Goal: Information Seeking & Learning: Learn about a topic

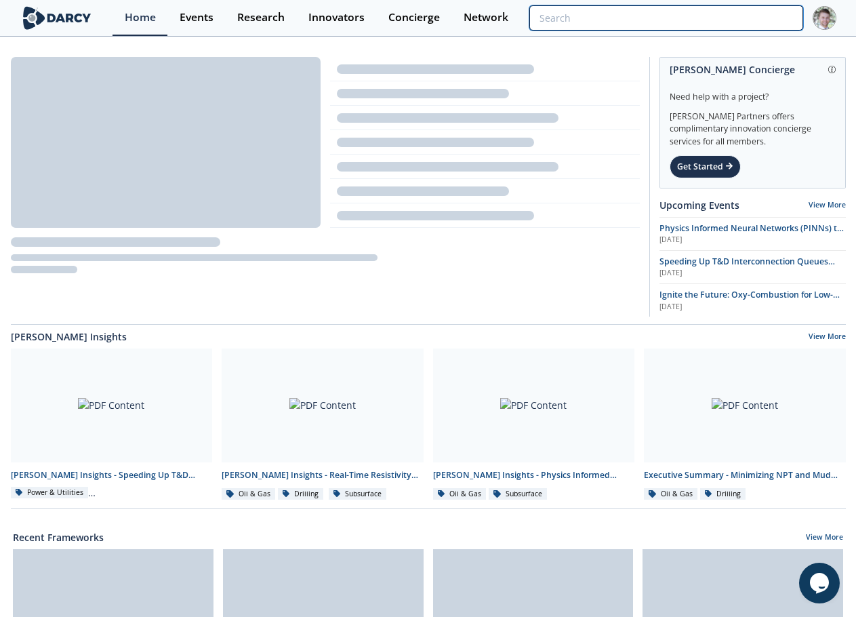
click at [715, 17] on input "search" at bounding box center [666, 17] width 273 height 25
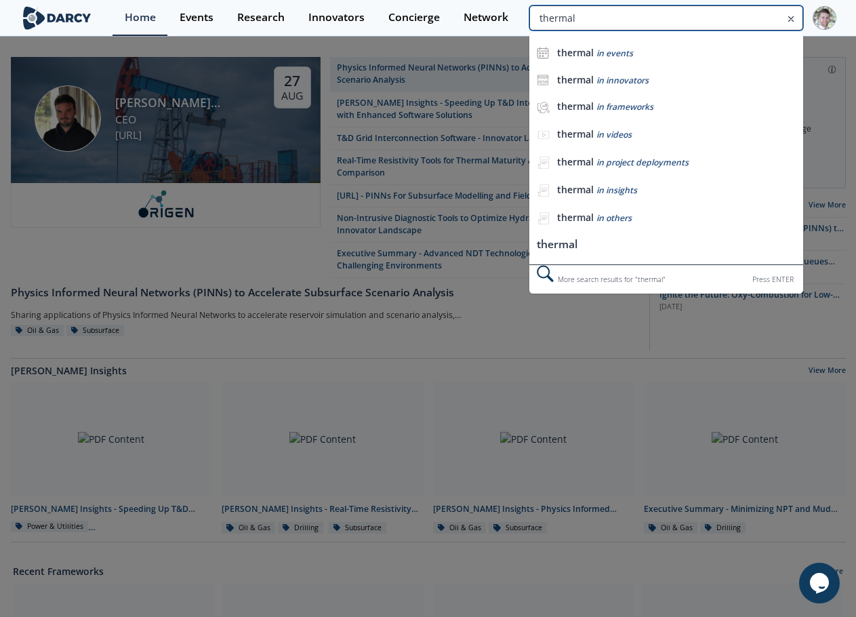
type input "thermal"
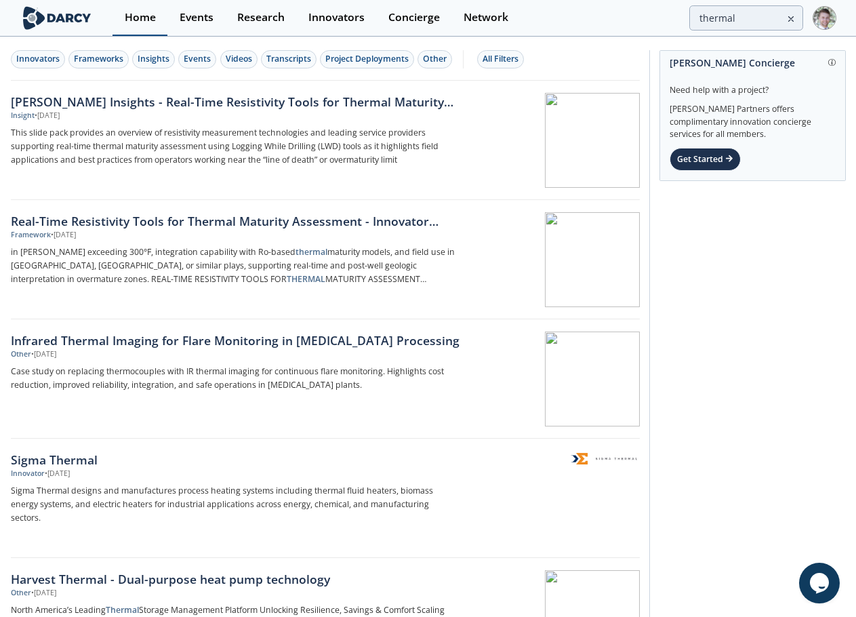
click at [143, 20] on div "Home" at bounding box center [140, 17] width 31 height 11
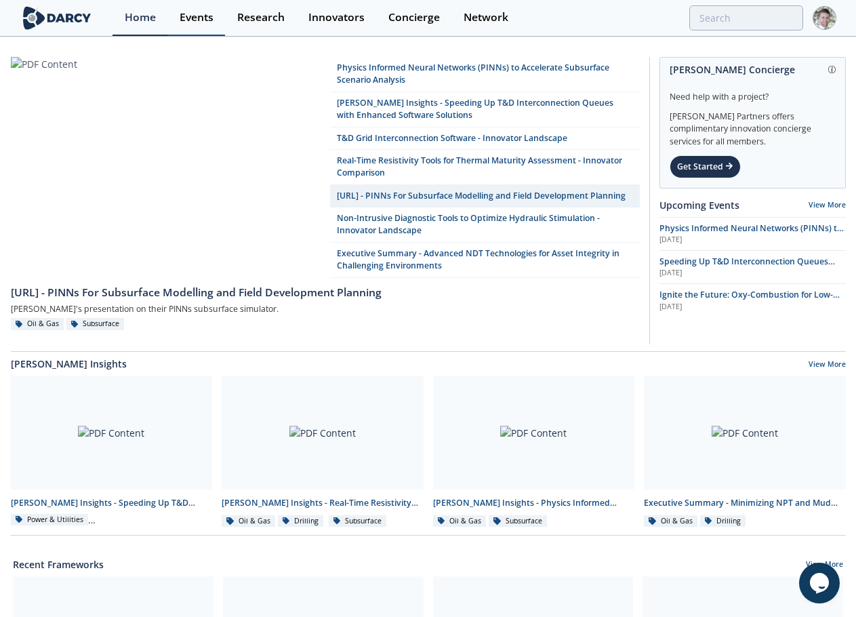
click at [199, 13] on div "Events" at bounding box center [197, 17] width 34 height 11
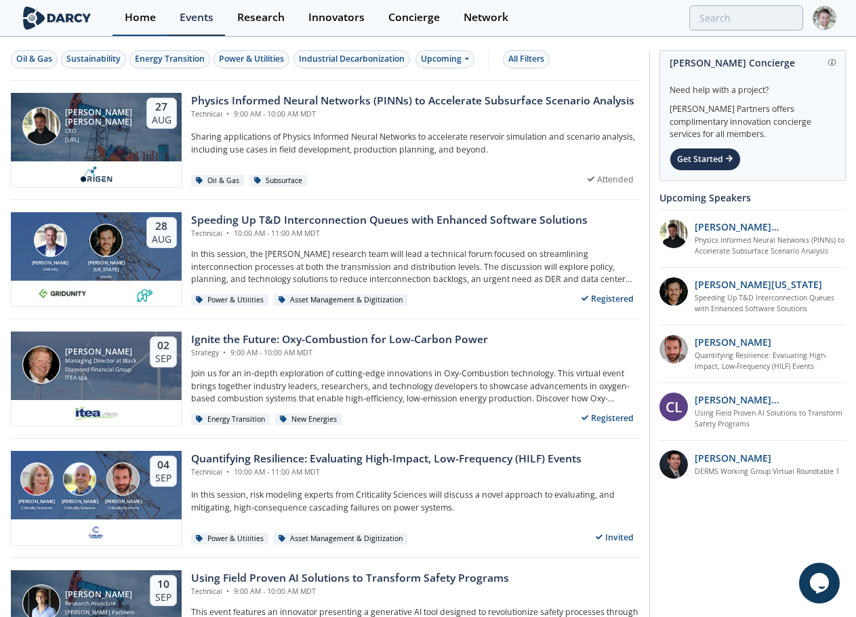
click at [161, 18] on link "Home" at bounding box center [140, 18] width 55 height 36
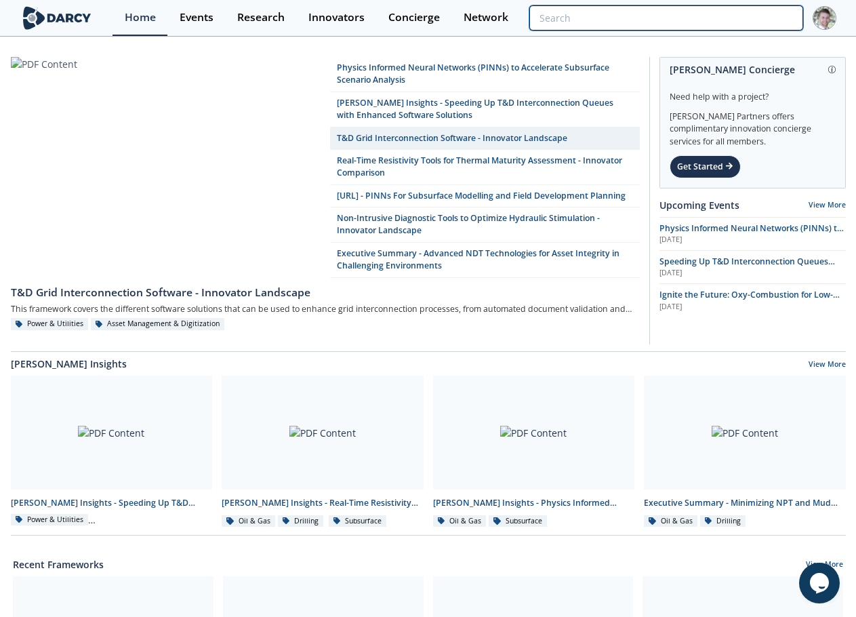
click at [712, 22] on input "search" at bounding box center [666, 17] width 273 height 25
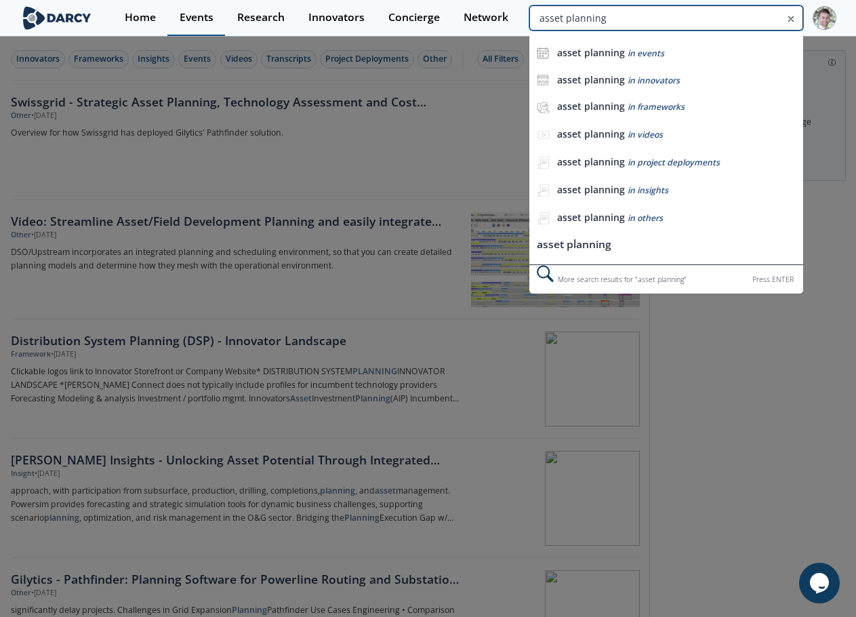
drag, startPoint x: 770, startPoint y: 18, endPoint x: 193, endPoint y: 3, distance: 576.5
click at [207, 5] on div "Home Events Research Innovators Concierge Network asset planning asset planning…" at bounding box center [474, 18] width 723 height 36
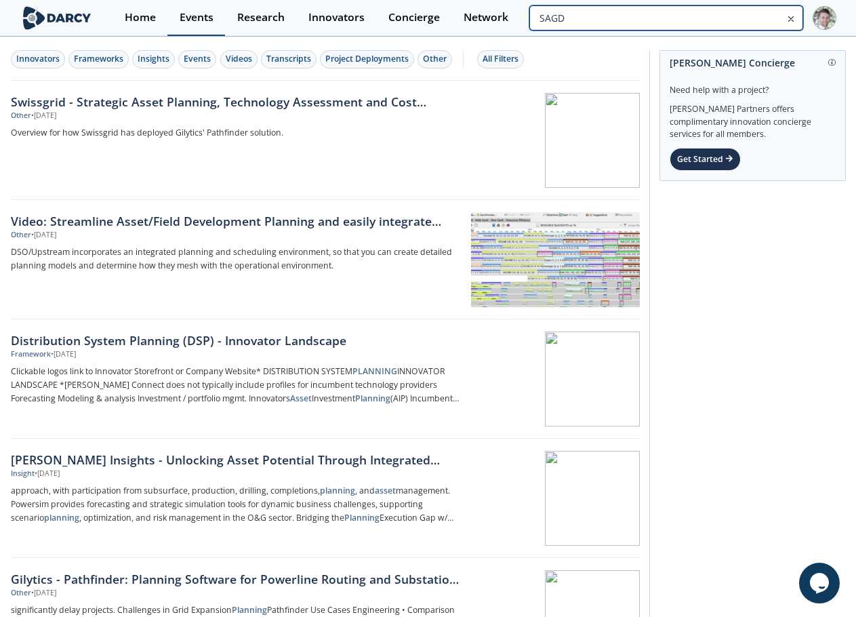
type input "SAGD"
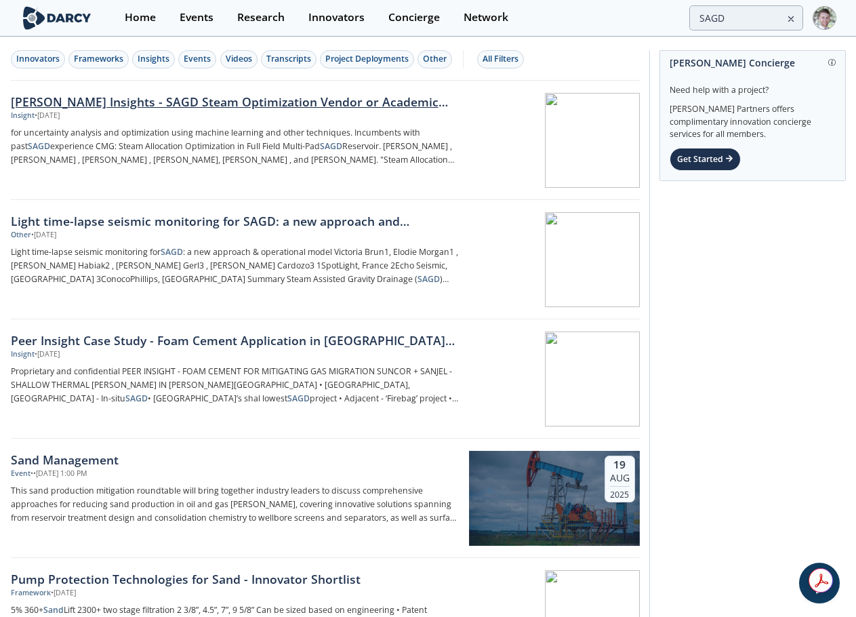
click at [263, 102] on div "[PERSON_NAME] Insights - SAGD Steam Optimization Vendor or Academic Partner Ide…" at bounding box center [235, 102] width 449 height 18
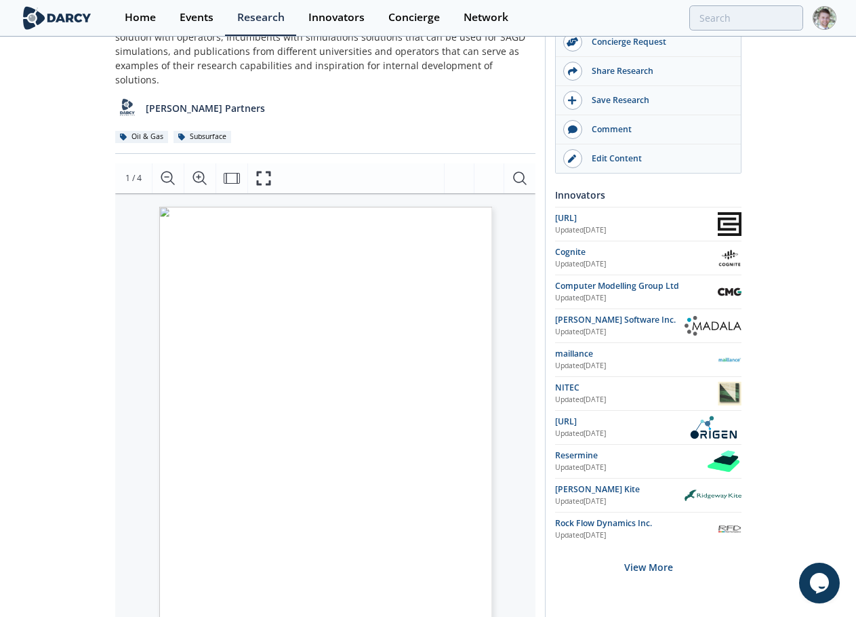
scroll to position [203, 0]
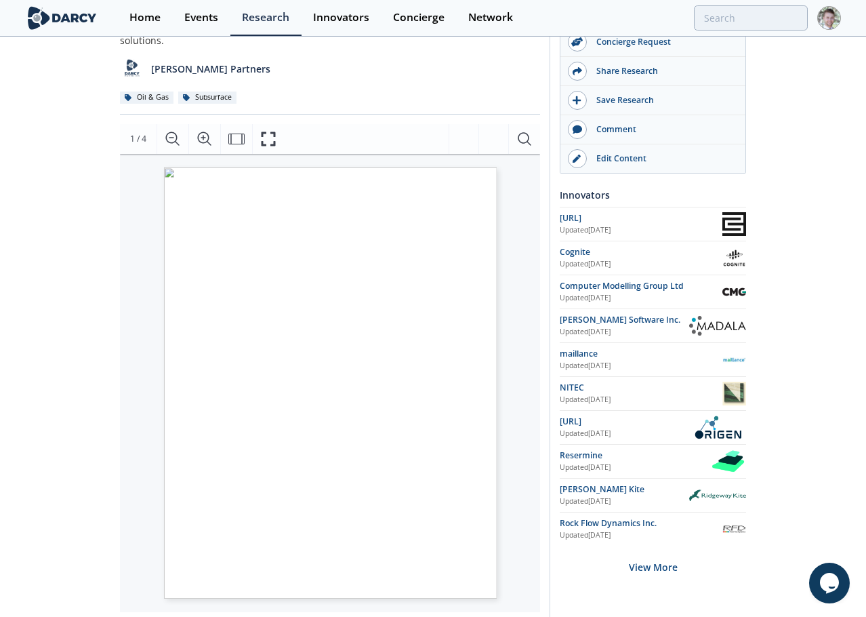
click at [141, 132] on label "1 / 4" at bounding box center [138, 139] width 16 height 14
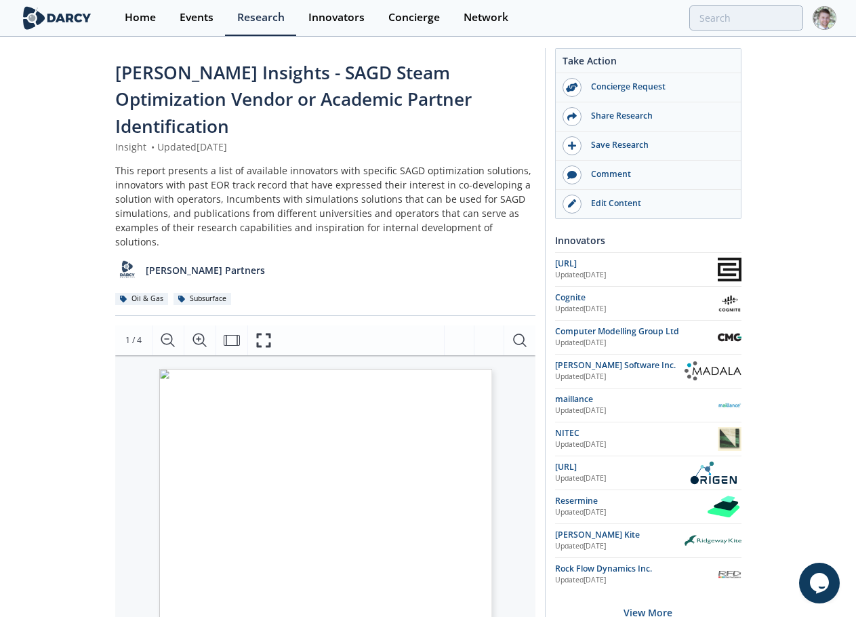
scroll to position [0, 0]
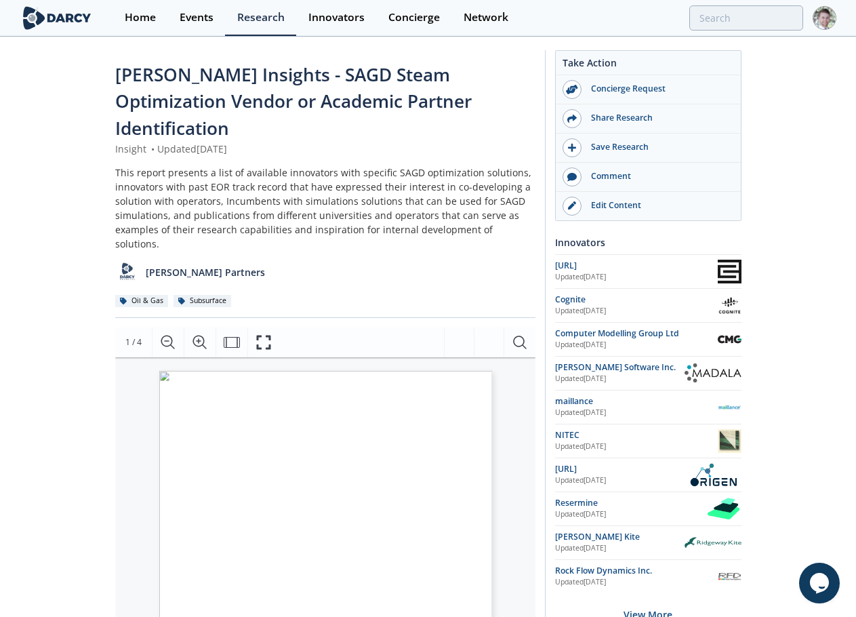
click at [38, 117] on div "[PERSON_NAME] Insights - SAGD Steam Optimization Vendor or Academic Partner Ide…" at bounding box center [428, 577] width 856 height 1079
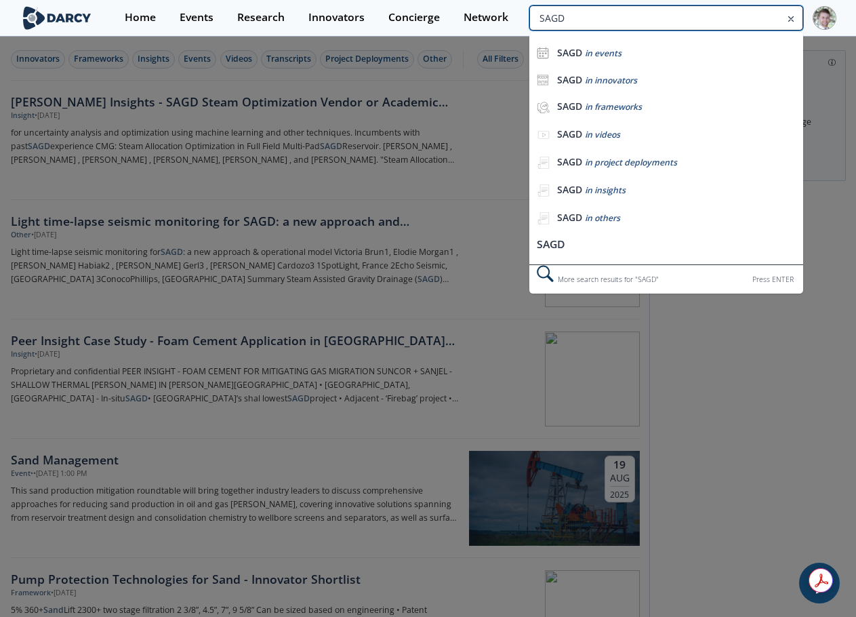
drag, startPoint x: 744, startPoint y: 16, endPoint x: 416, endPoint y: -5, distance: 329.5
click at [416, 0] on html "Home Events Research Innovators Concierge Network SAGD SAGD in events SAGD in i…" at bounding box center [428, 308] width 856 height 617
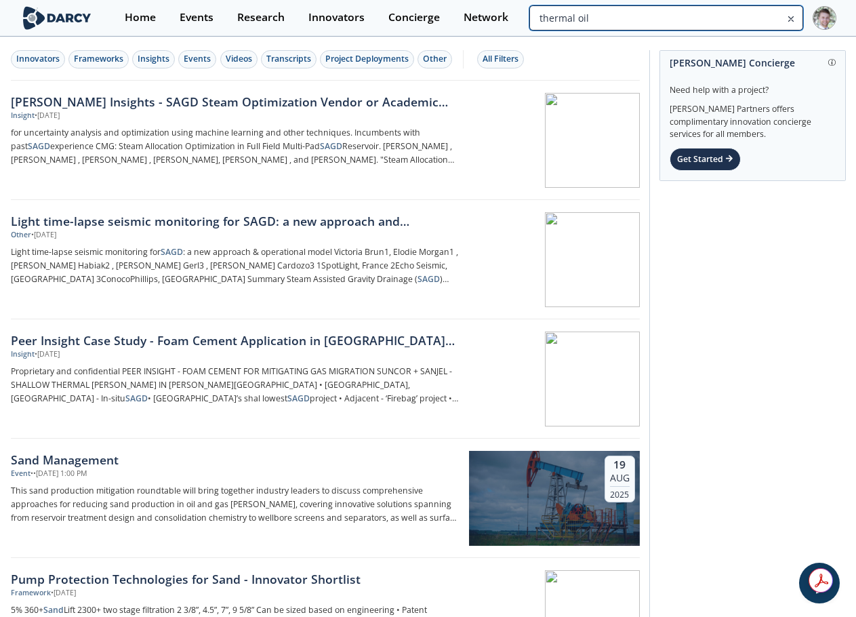
type input "thermal oil"
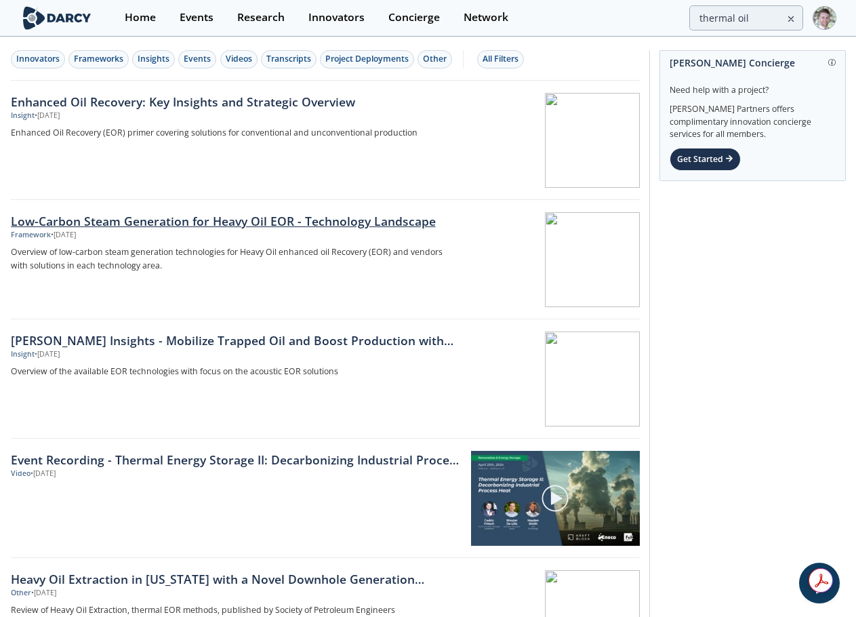
click at [258, 219] on div "Low-Carbon Steam Generation for Heavy Oil EOR - Technology Landscape" at bounding box center [235, 221] width 449 height 18
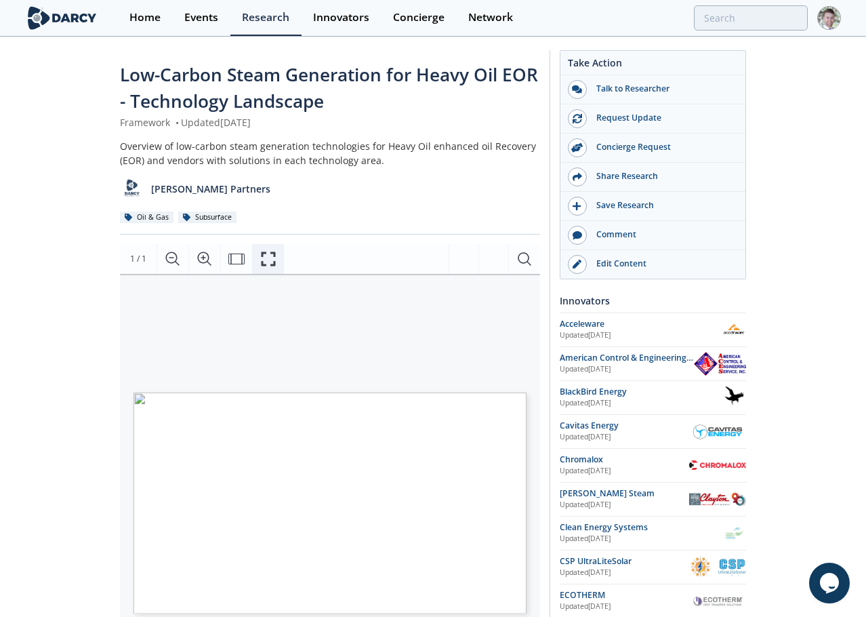
click at [277, 260] on icon "Fullscreen" at bounding box center [268, 259] width 16 height 16
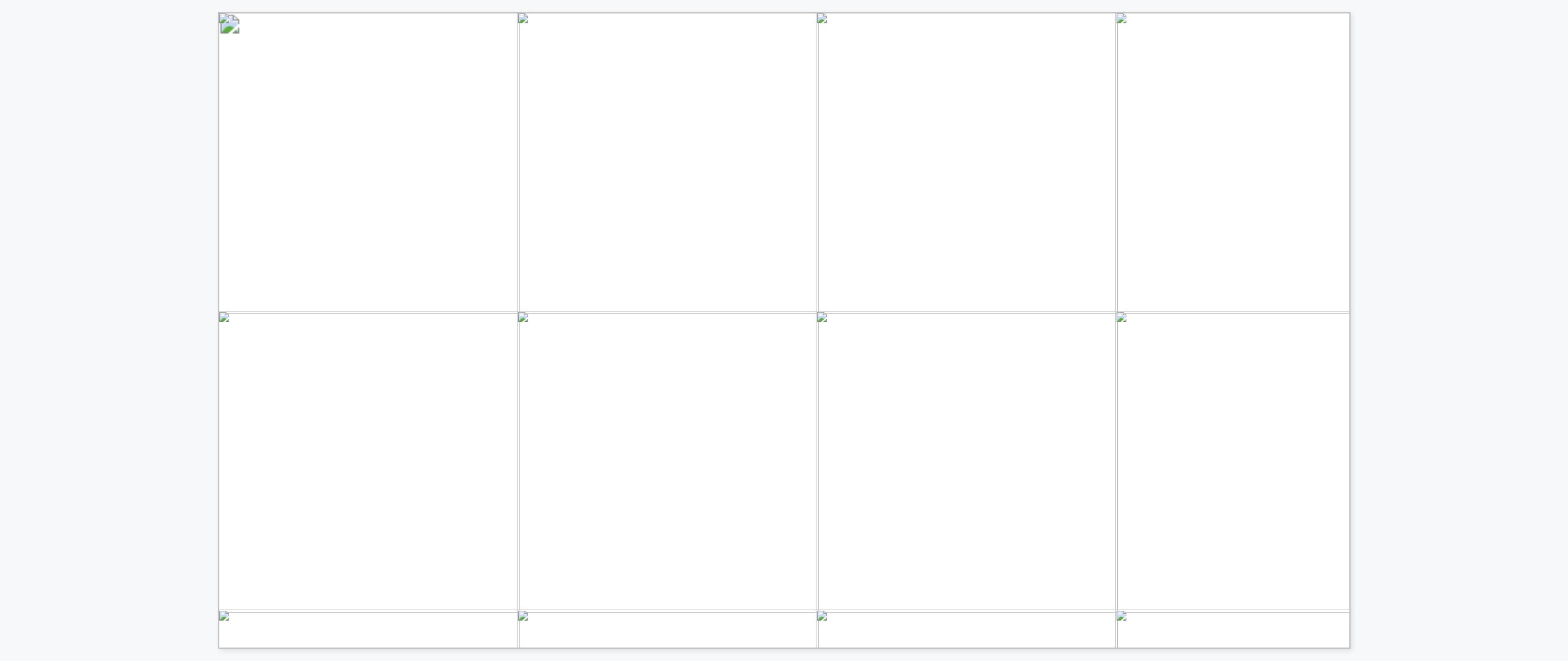
click at [782, 254] on div "Type Description Heat Source Water Volume Req. Compared to OTSG Technology Matu…" at bounding box center [784, 324] width 1568 height 649
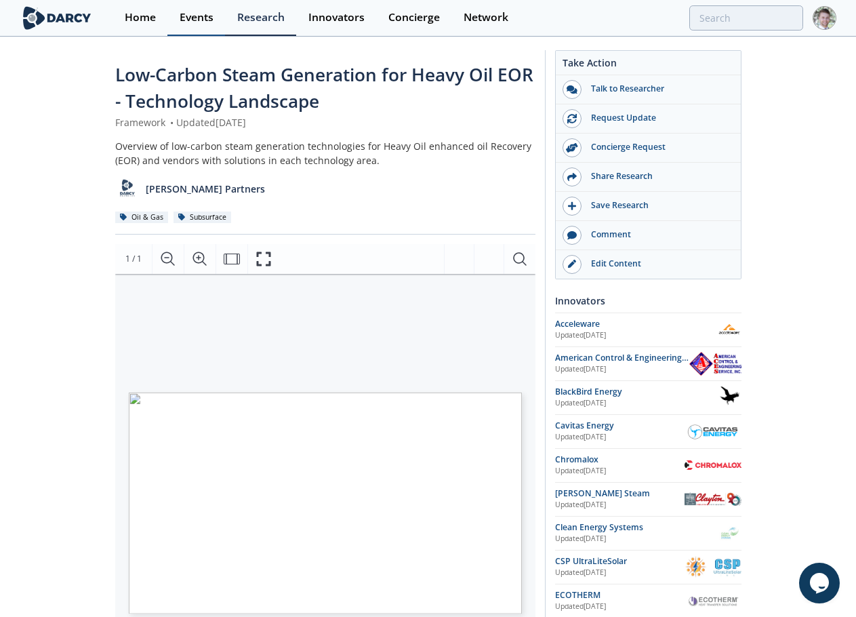
click at [182, 15] on div "Events" at bounding box center [197, 17] width 34 height 11
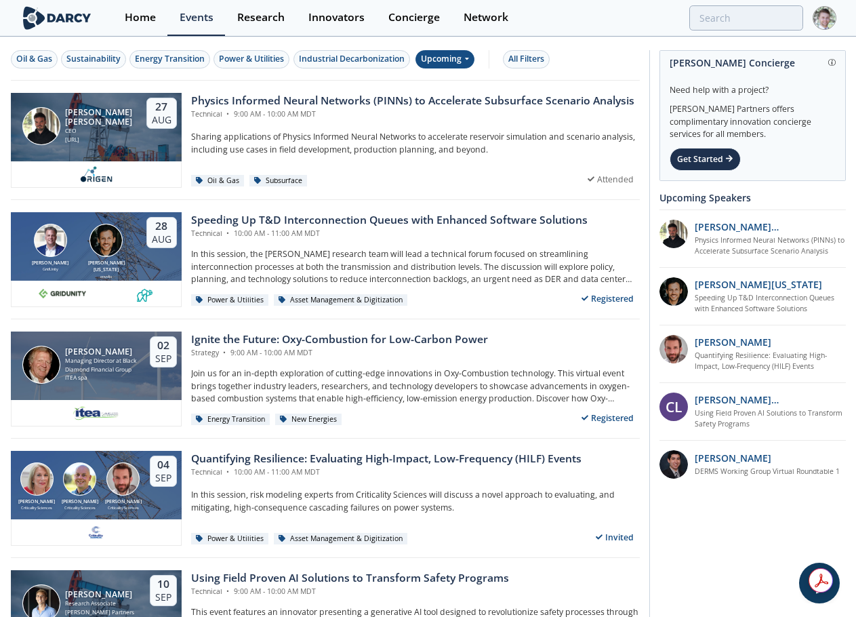
click at [454, 56] on div "Upcoming" at bounding box center [445, 59] width 59 height 18
click at [443, 98] on div "Past" at bounding box center [462, 104] width 84 height 22
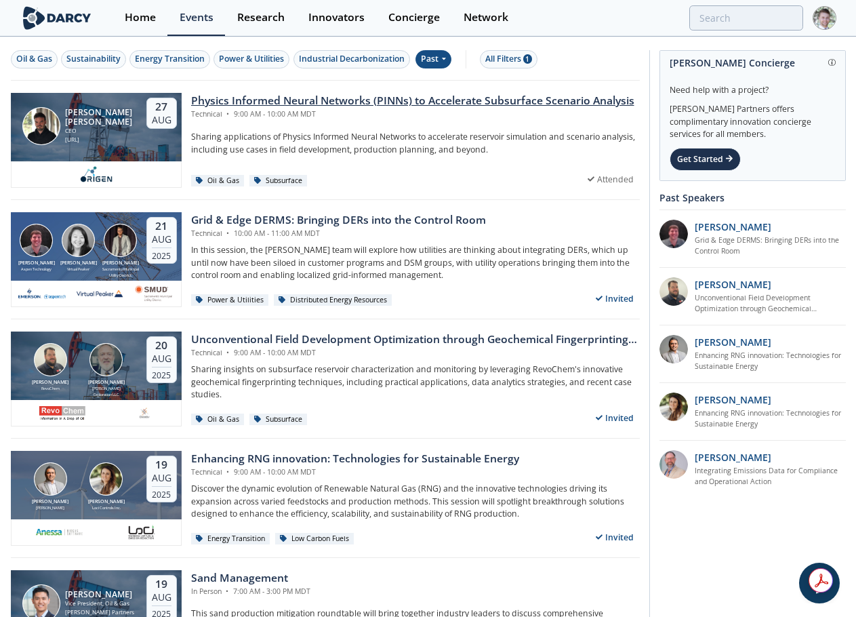
click at [464, 100] on div "Physics Informed Neural Networks (PINNs) to Accelerate Subsurface Scenario Anal…" at bounding box center [412, 101] width 443 height 16
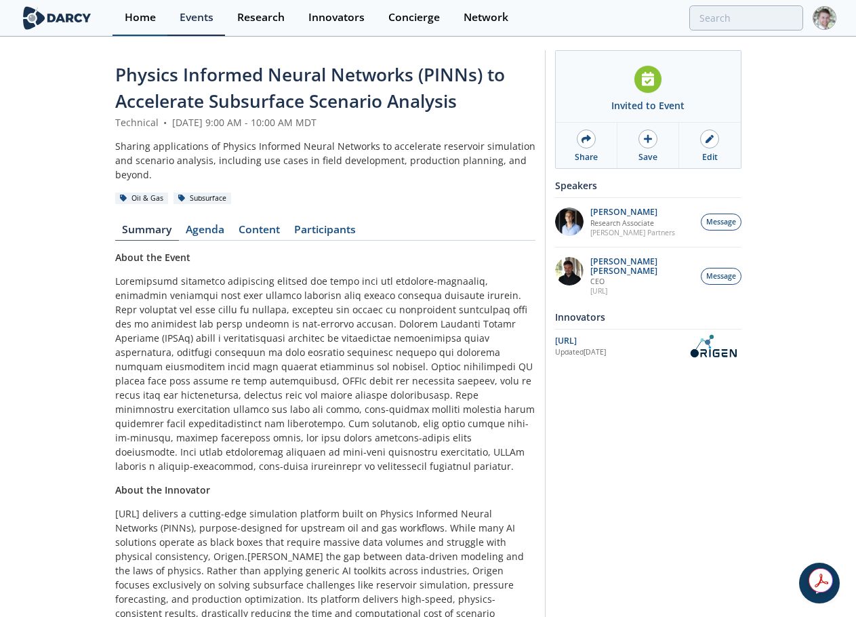
click at [156, 16] on link "Home" at bounding box center [140, 18] width 55 height 36
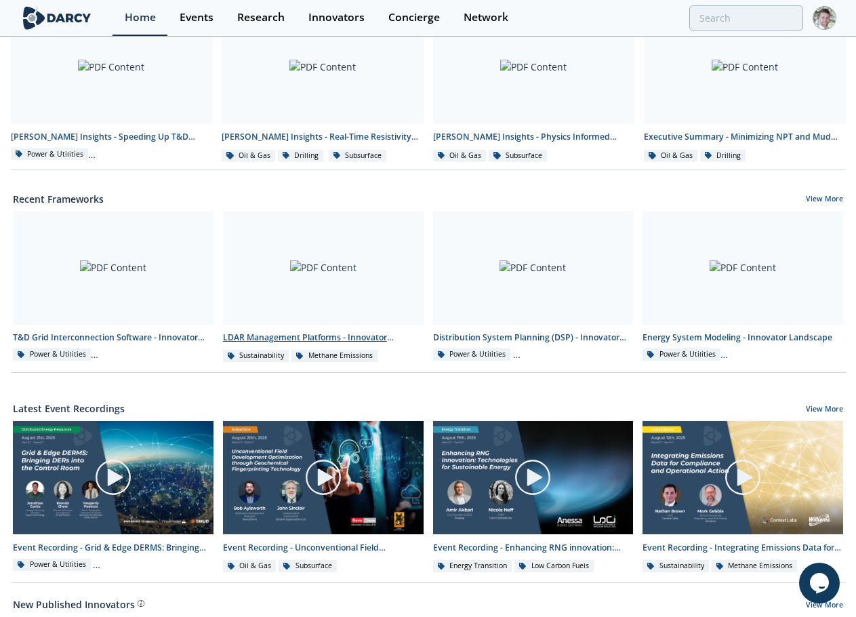
scroll to position [339, 0]
